Goal: Find specific page/section: Find specific page/section

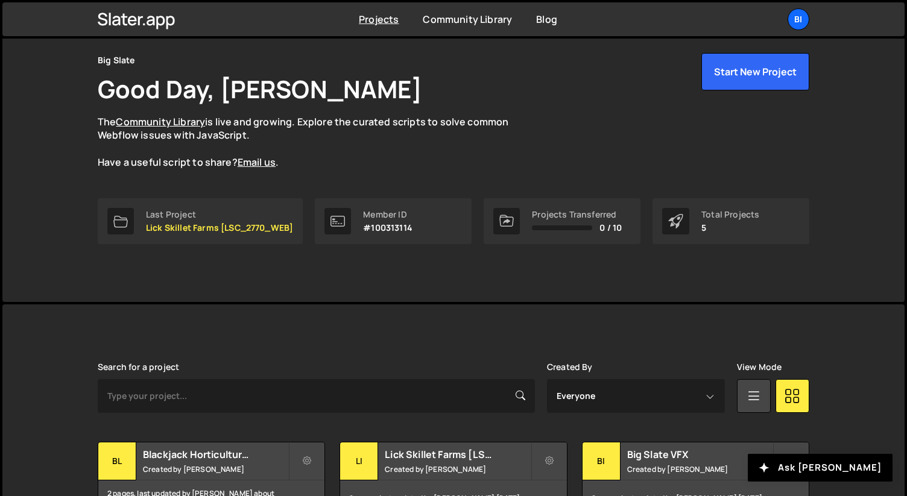
scroll to position [135, 0]
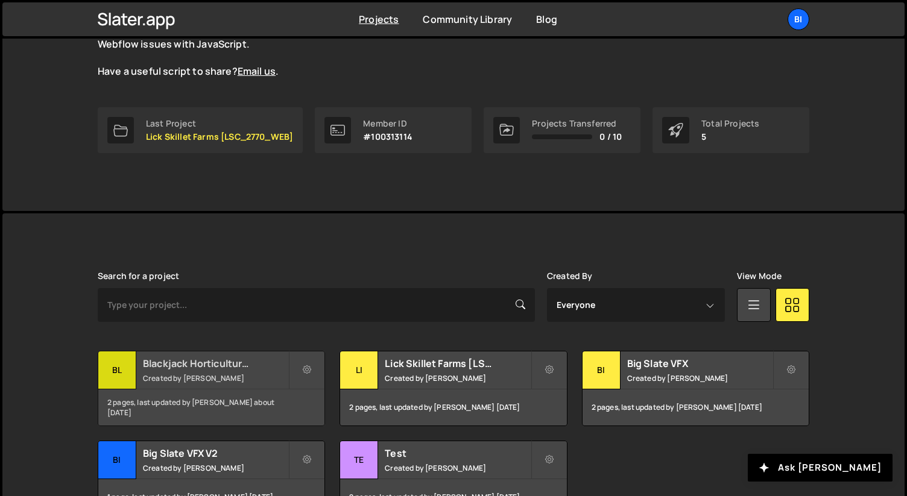
click at [163, 373] on small "Created by [PERSON_NAME]" at bounding box center [215, 378] width 145 height 10
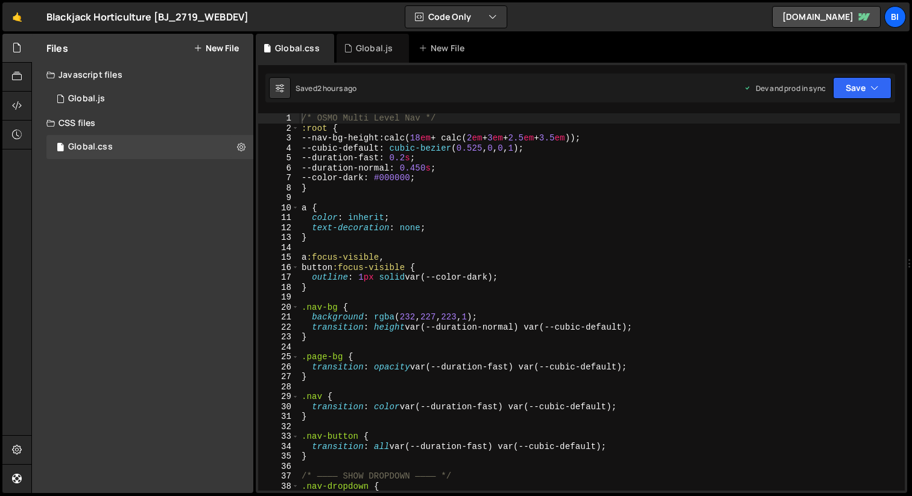
type textarea "a:focus-visible,"
click at [379, 259] on div "/* OSMO Multi Level Nav */ :root { --nav-bg-height : calc( 18 em + calc( 2 em +…" at bounding box center [599, 312] width 601 height 398
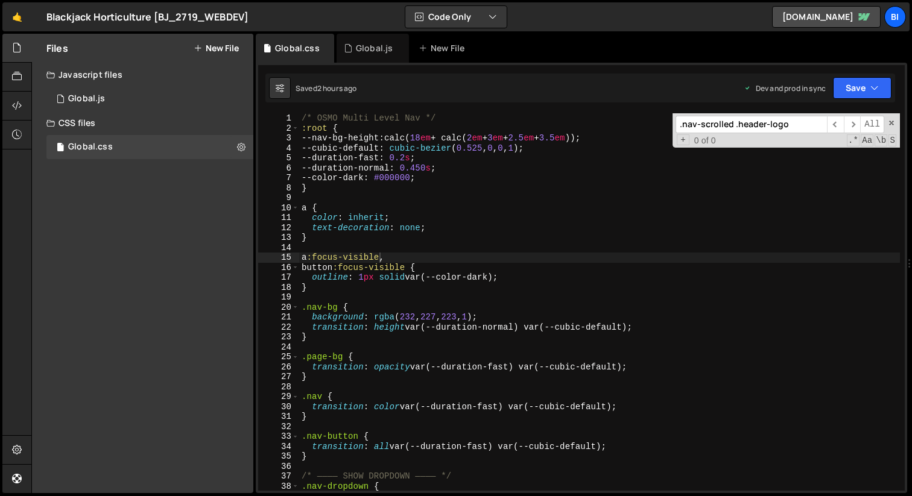
scroll to position [4071, 0]
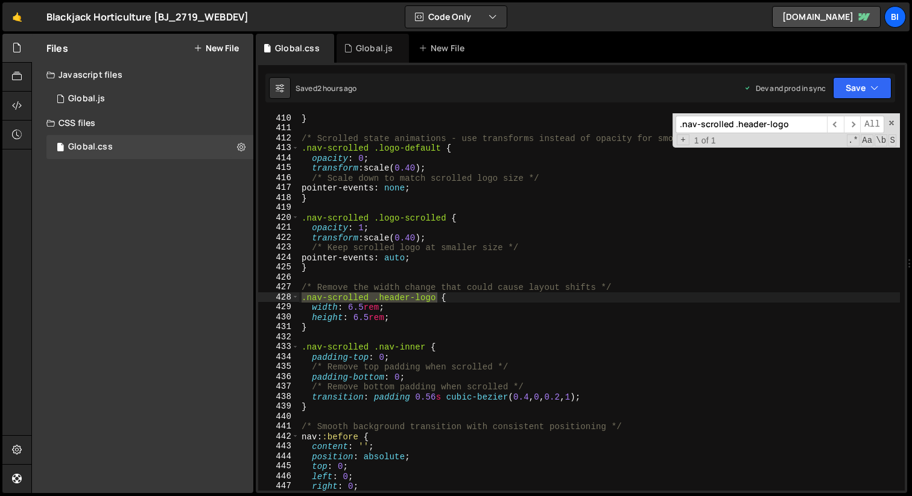
type input ".nav-scrolled .header-logo"
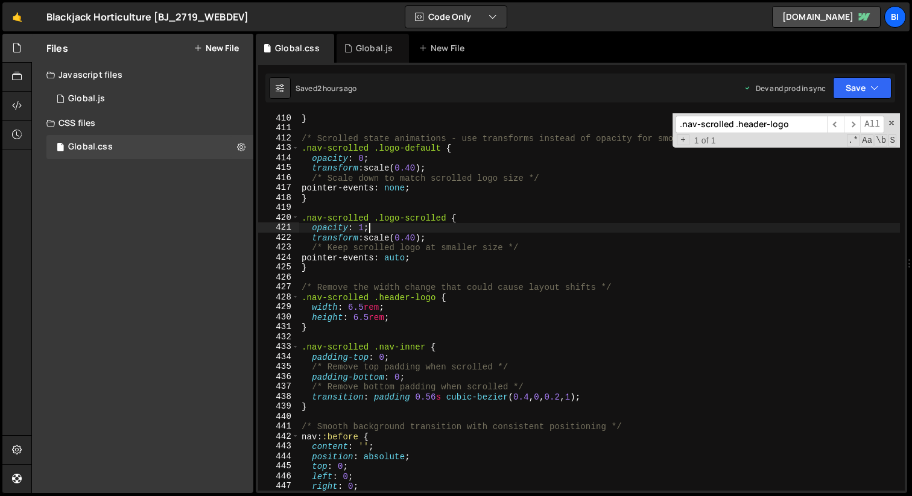
click at [490, 230] on div "} /* Scrolled state animations - use transforms instead of opacity for smoother…" at bounding box center [599, 312] width 601 height 398
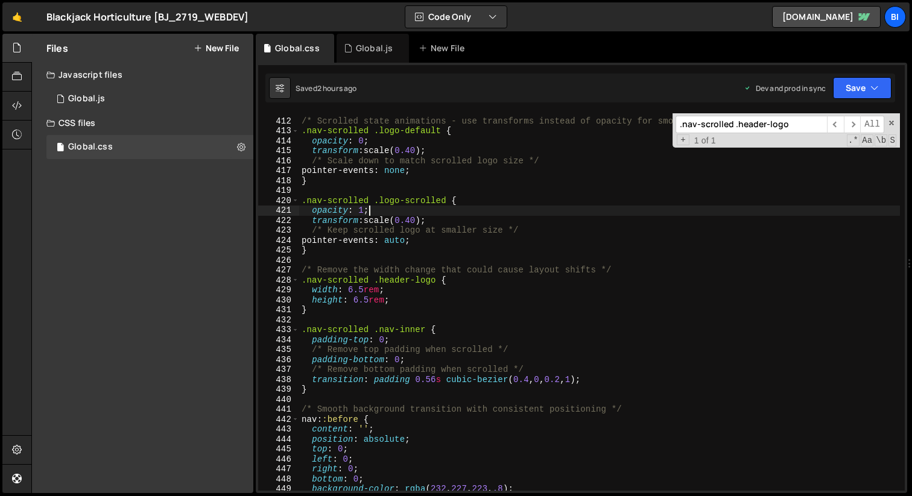
scroll to position [4092, 0]
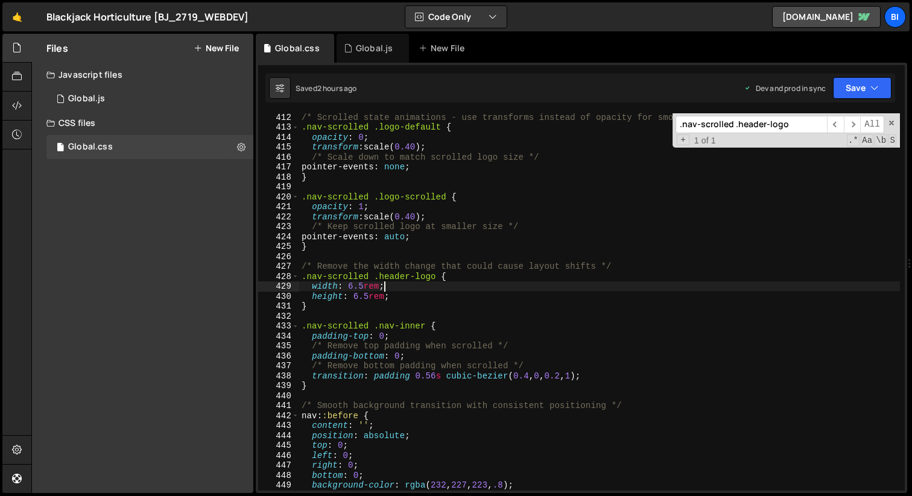
click at [419, 282] on div "/* Scrolled state animations - use transforms instead of opacity for smoother t…" at bounding box center [599, 311] width 601 height 398
click at [354, 293] on div "/* Scrolled state animations - use transforms instead of opacity for smoother t…" at bounding box center [599, 311] width 601 height 398
click at [398, 324] on div "/* Scrolled state animations - use transforms instead of opacity for smoother t…" at bounding box center [599, 311] width 601 height 398
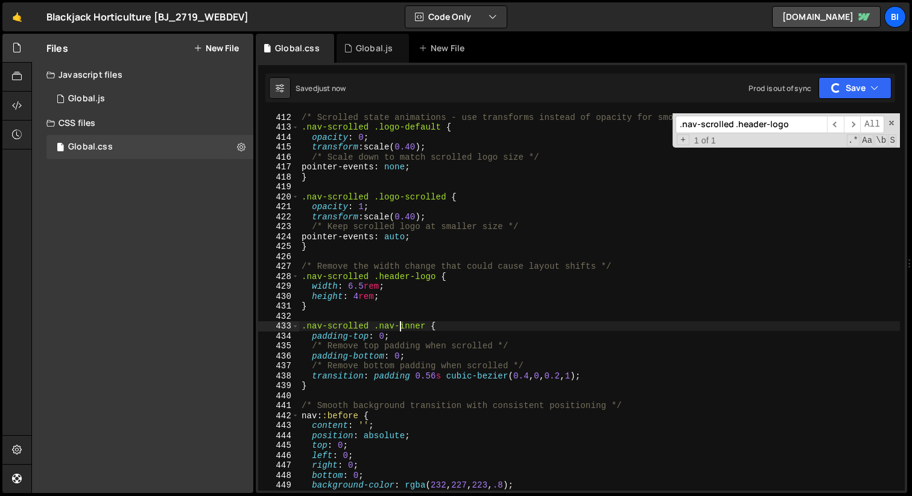
type textarea ".nav-scrolled .nav-inner {"
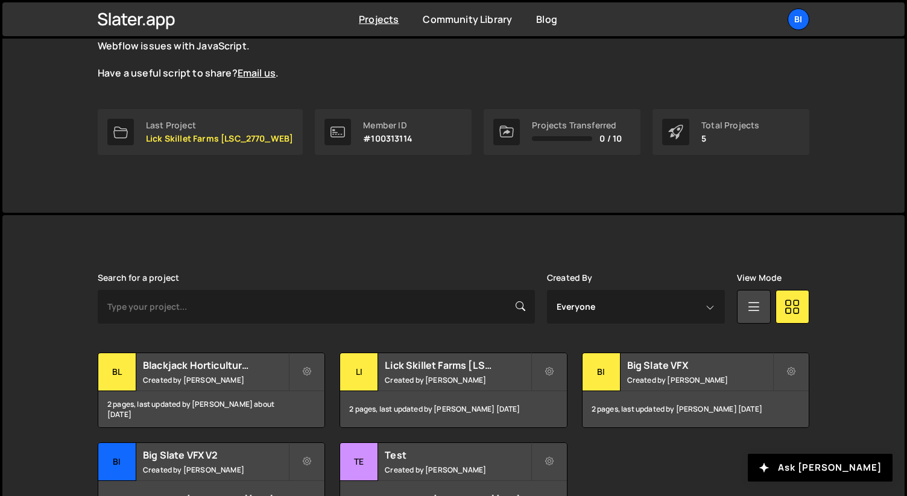
scroll to position [135, 0]
